Goal: Task Accomplishment & Management: Complete application form

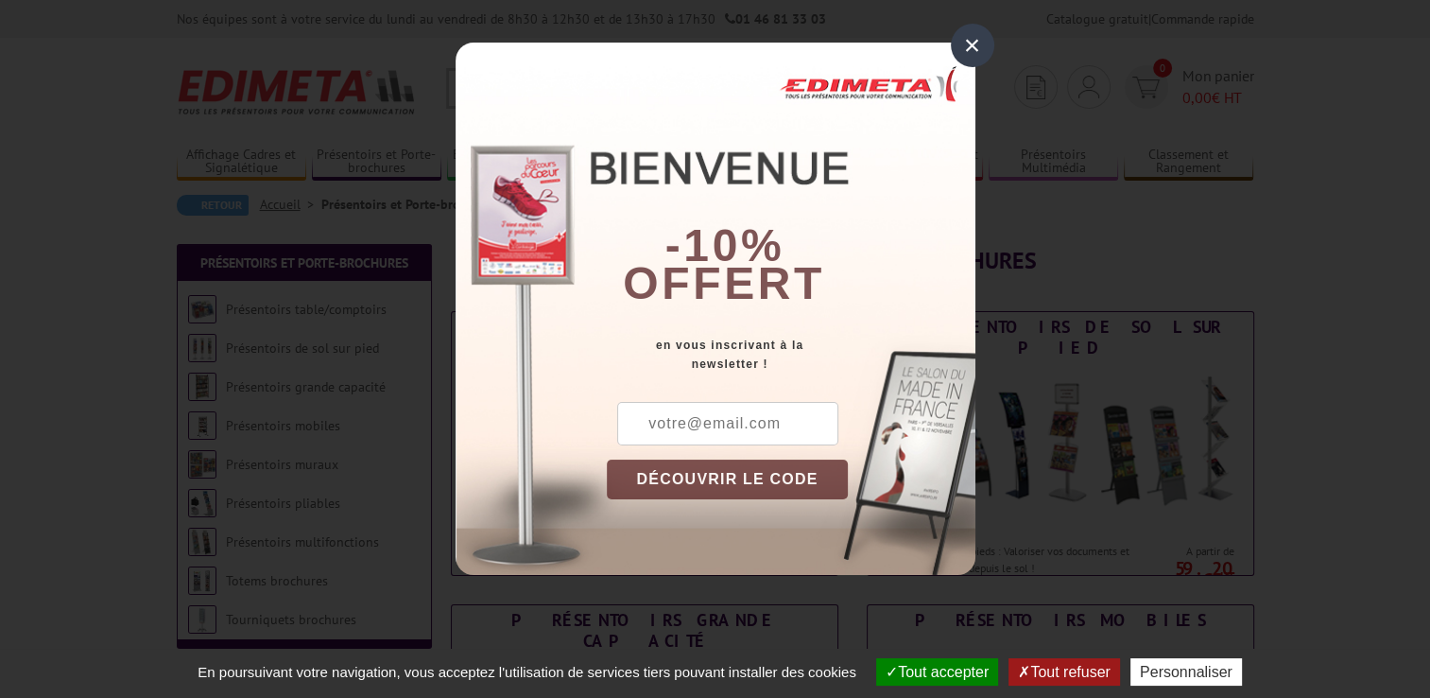
click at [968, 44] on div "×" at bounding box center [972, 45] width 43 height 43
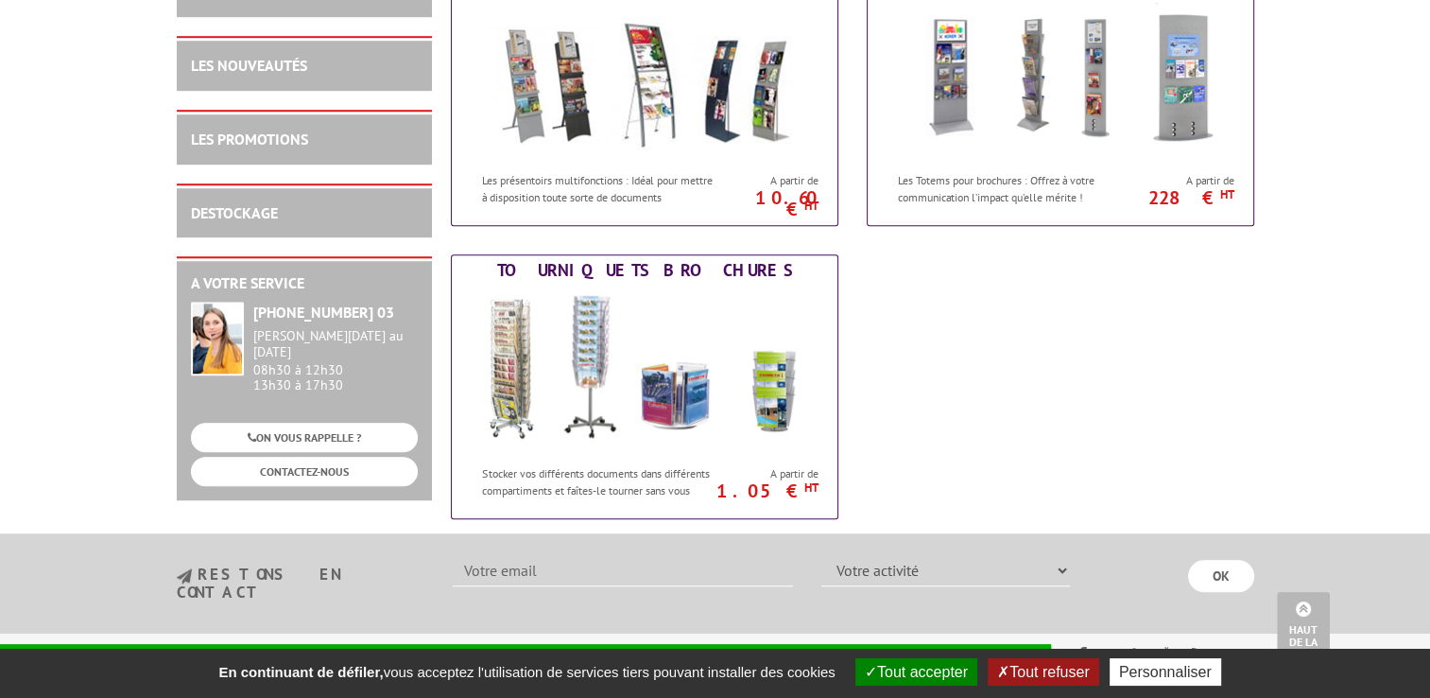
scroll to position [851, 0]
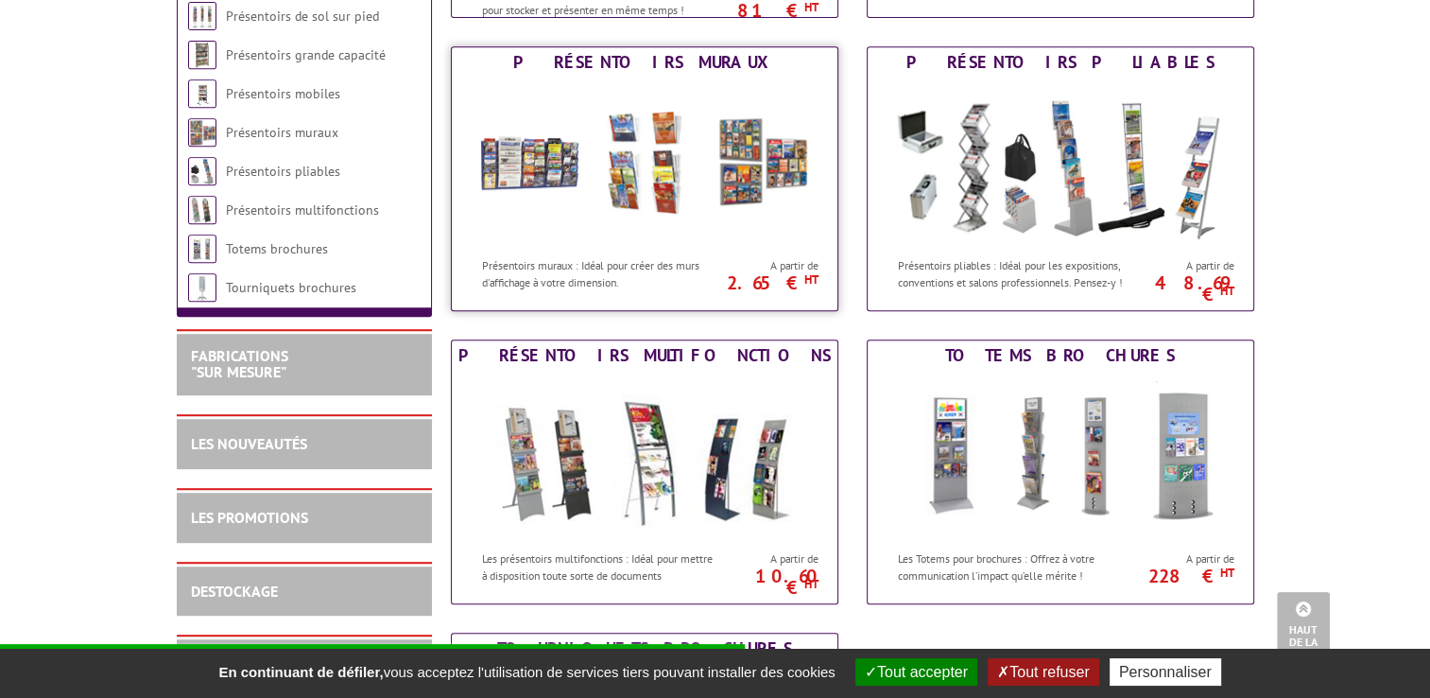
click at [720, 149] on img at bounding box center [645, 163] width 350 height 170
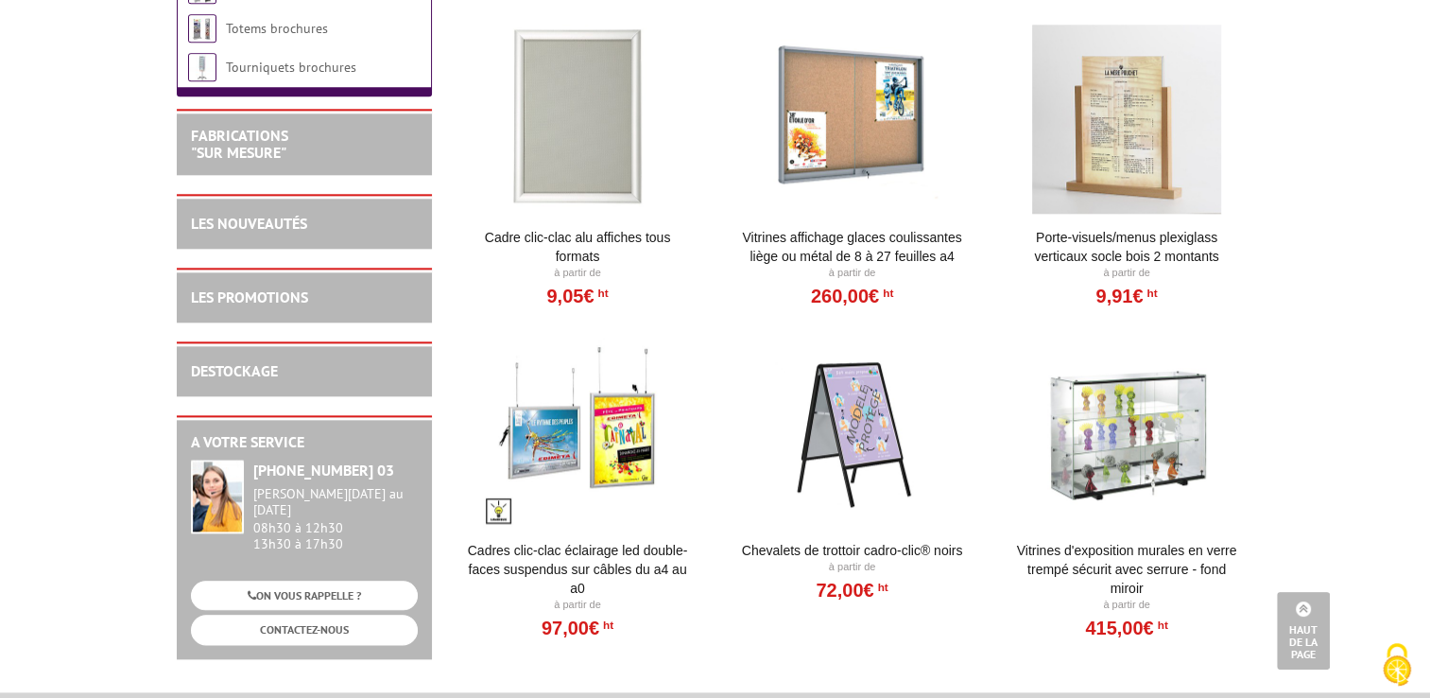
scroll to position [2080, 0]
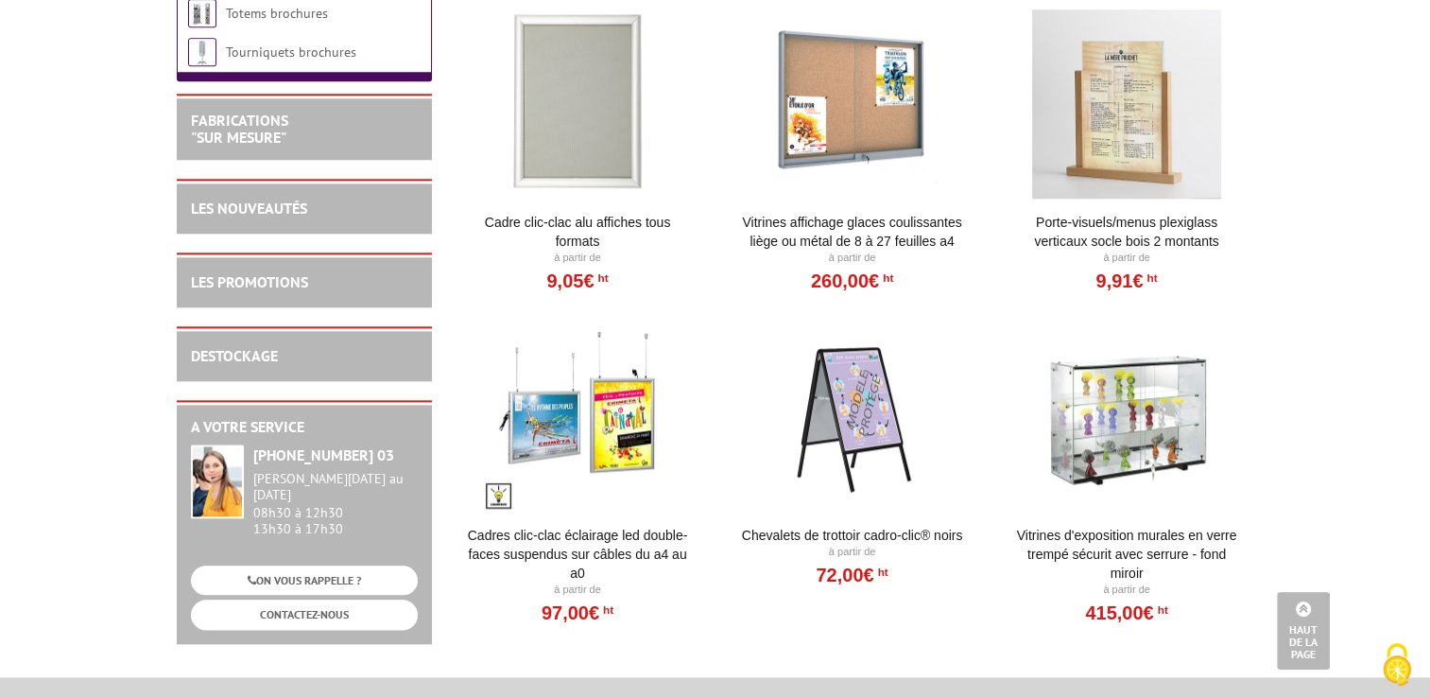
click at [590, 102] on div at bounding box center [577, 103] width 233 height 189
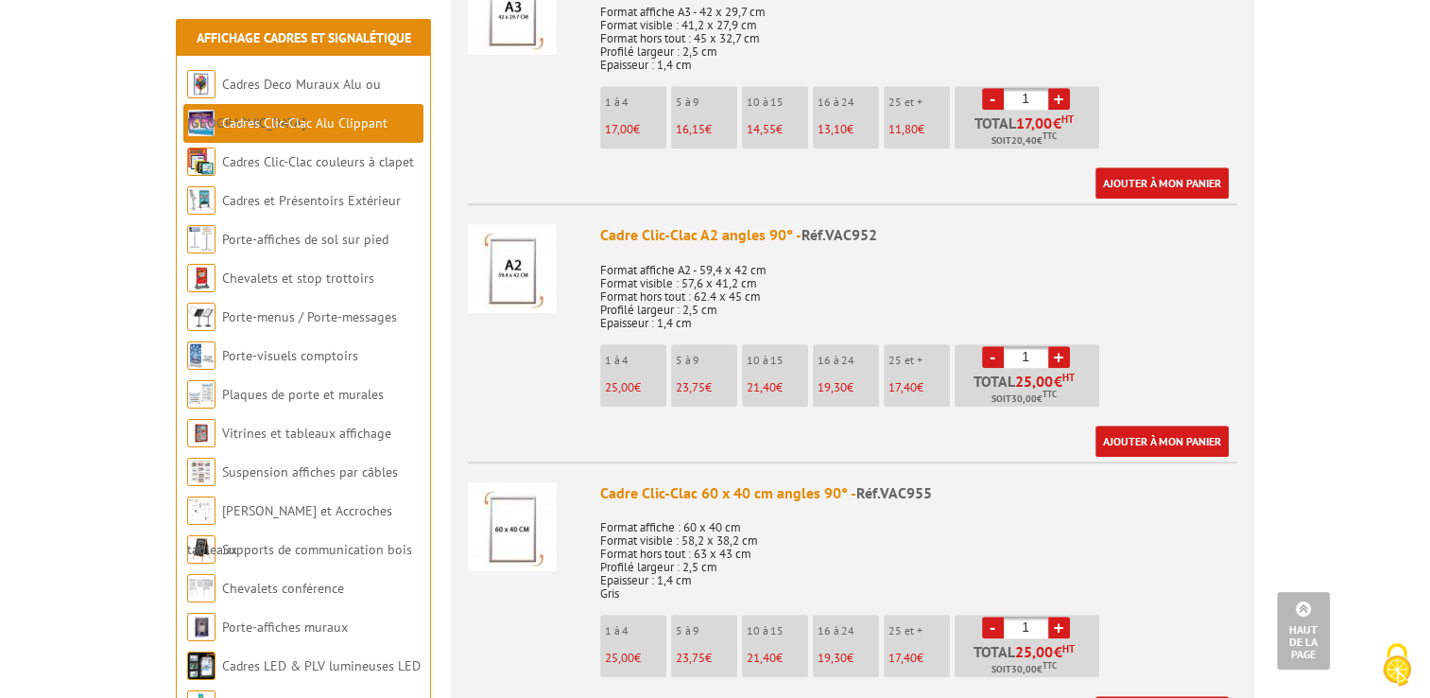
scroll to position [1418, 0]
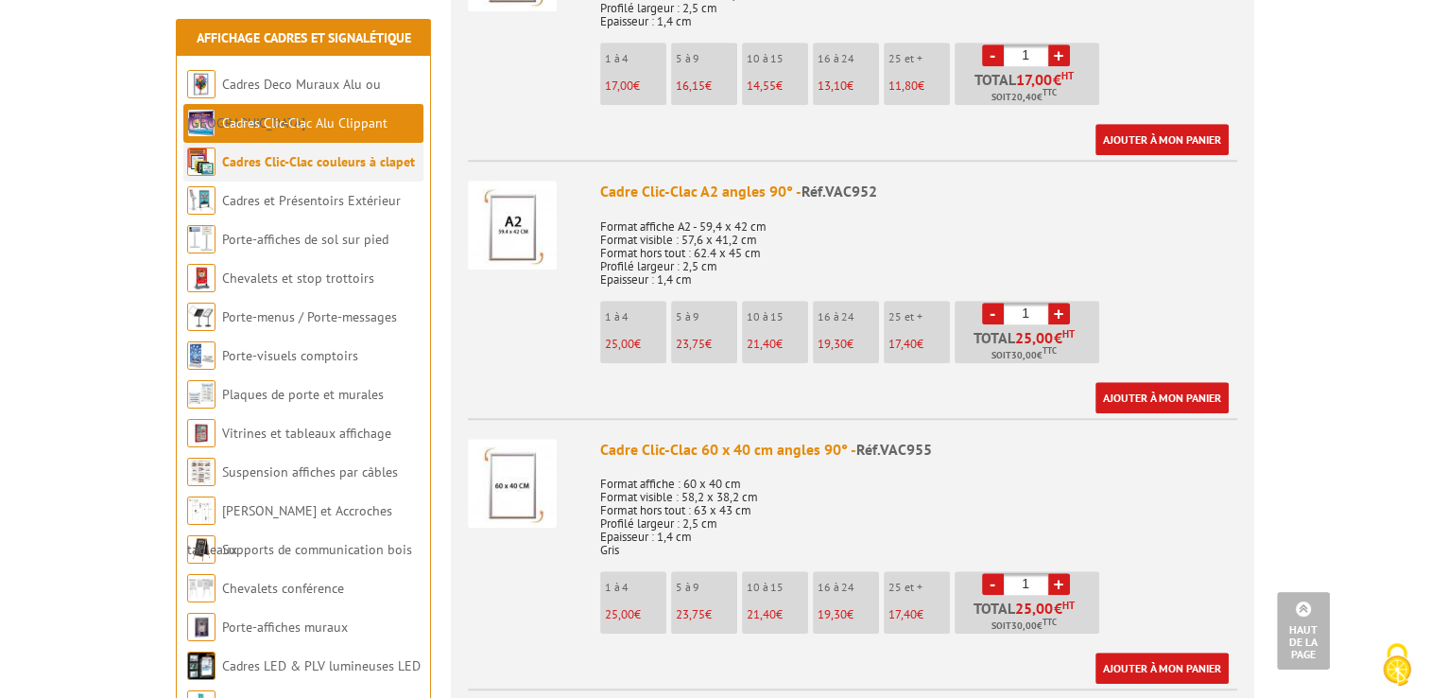
click at [319, 161] on link "Cadres Clic-Clac couleurs à clapet" at bounding box center [318, 161] width 193 height 17
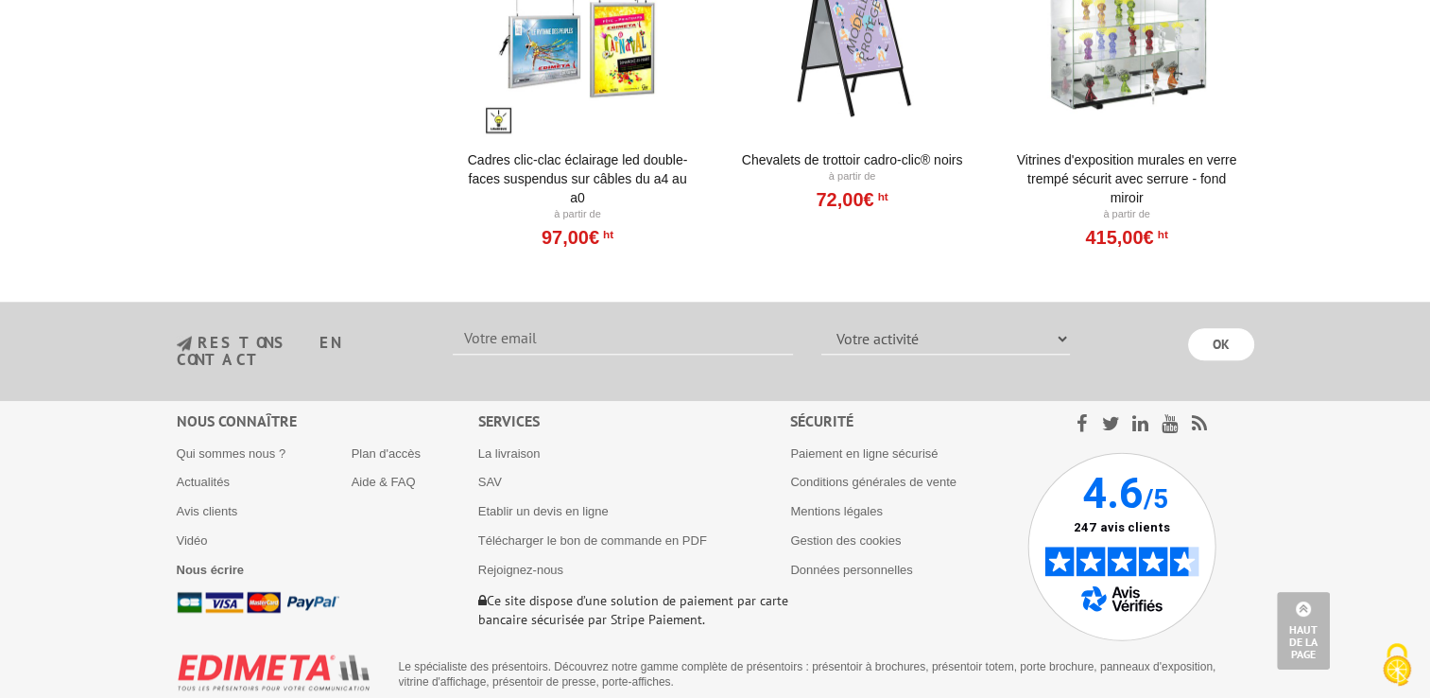
scroll to position [1849, 0]
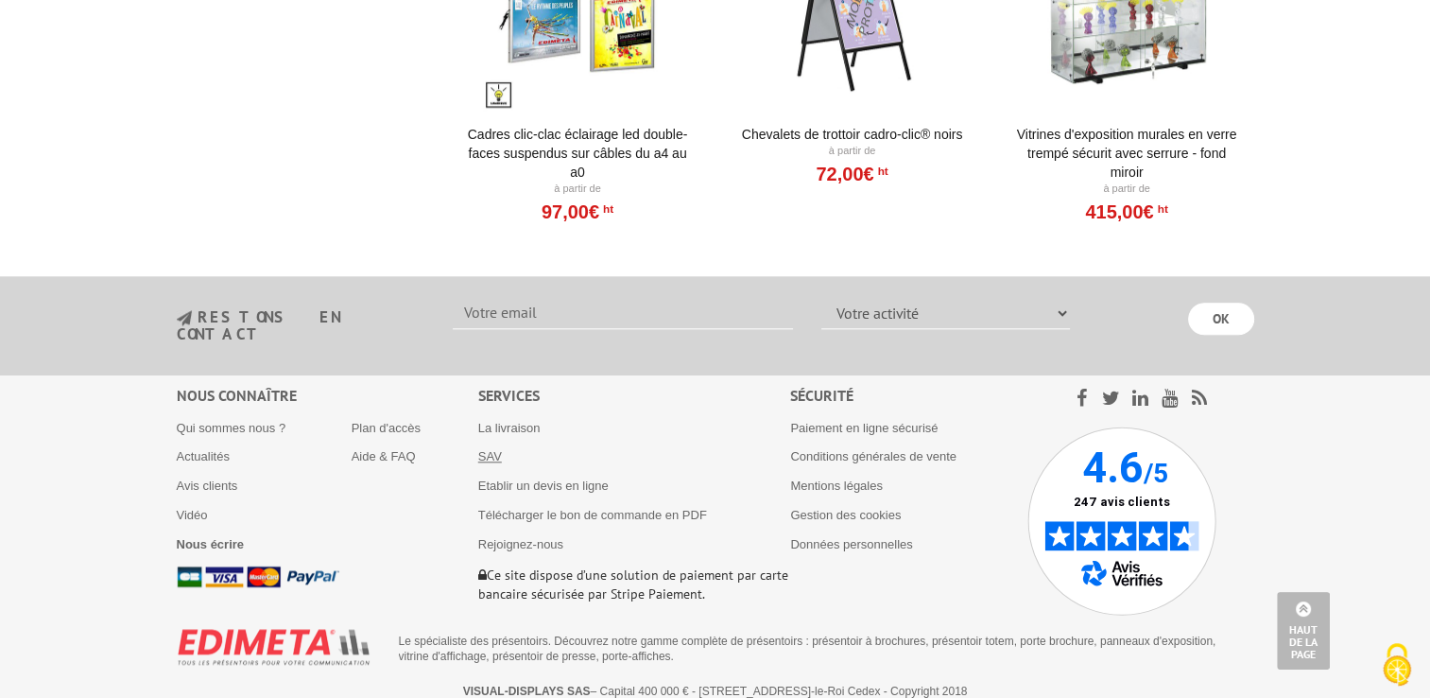
click at [494, 449] on link "SAV" at bounding box center [490, 456] width 24 height 14
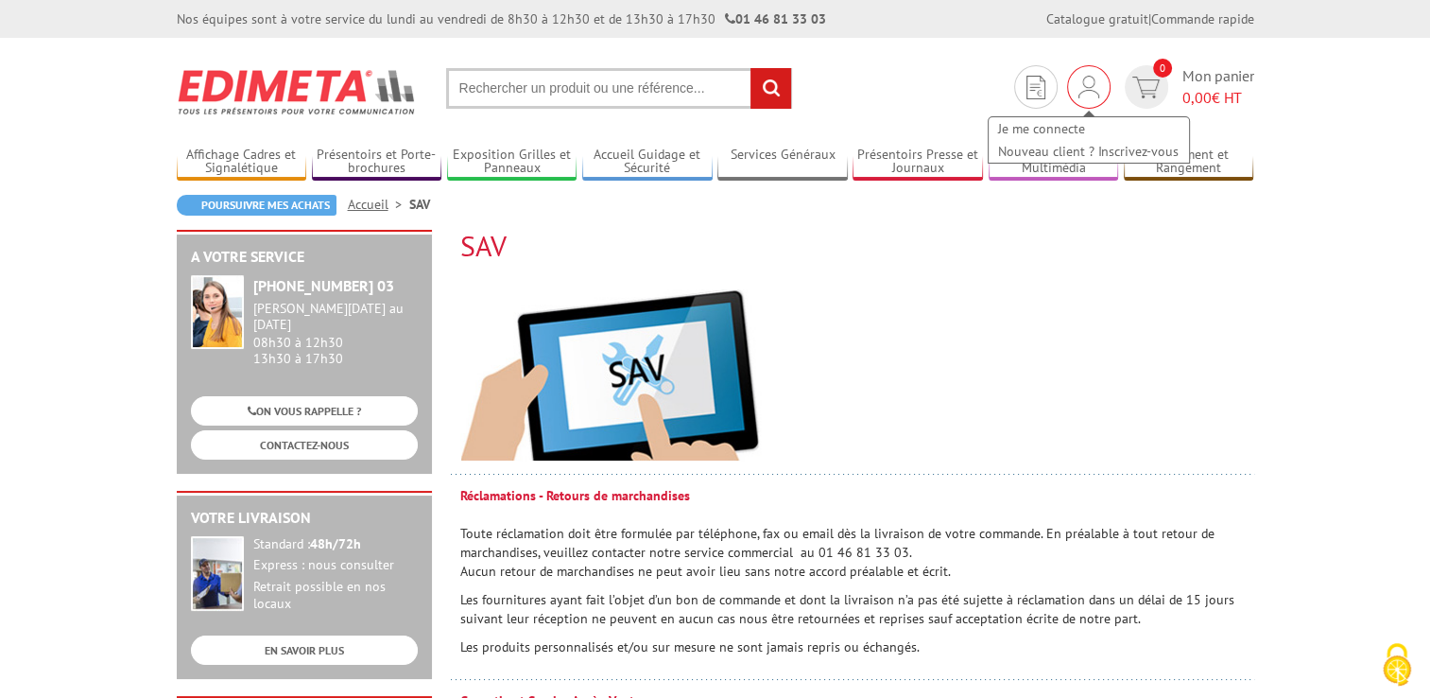
click at [1084, 80] on img at bounding box center [1089, 87] width 21 height 23
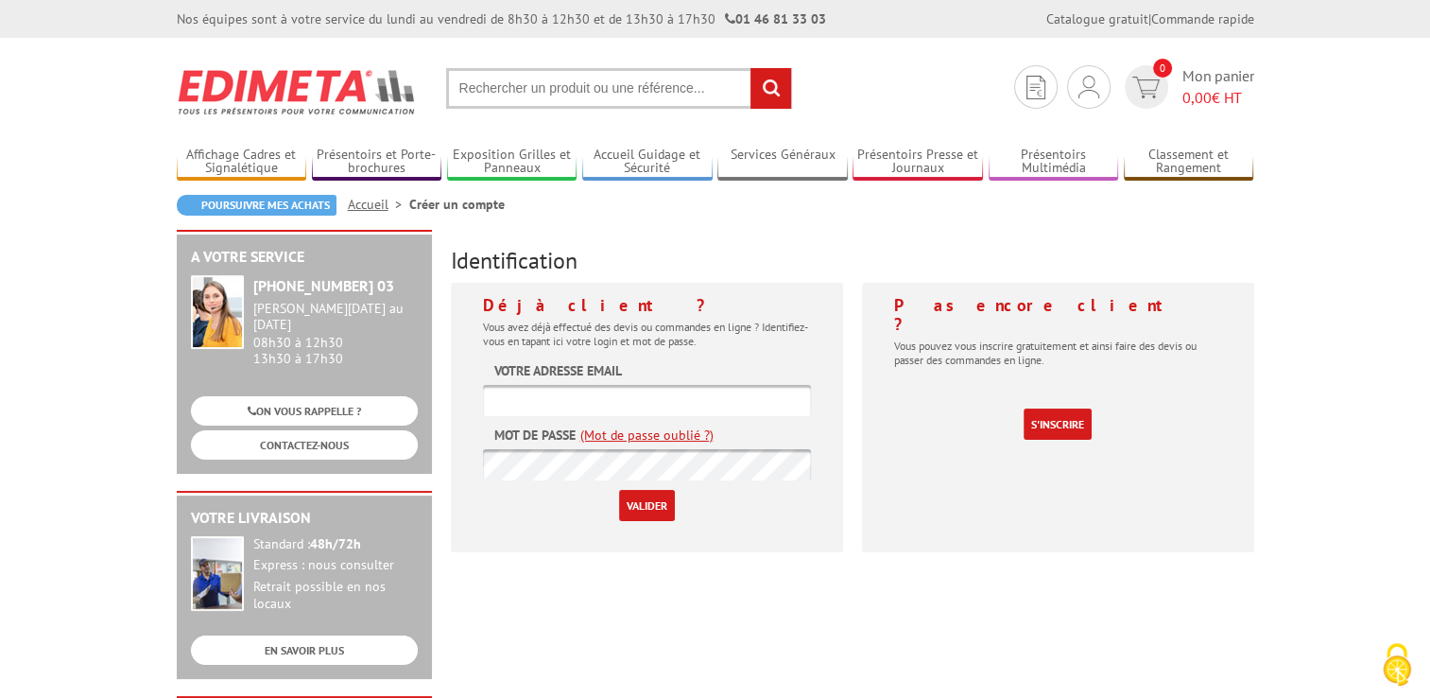
click at [547, 403] on input "text" at bounding box center [647, 400] width 328 height 31
type input "michel.zilbermann@wanadoo.fr"
click at [619, 490] on input "Valider" at bounding box center [647, 505] width 56 height 31
